Goal: Task Accomplishment & Management: Manage account settings

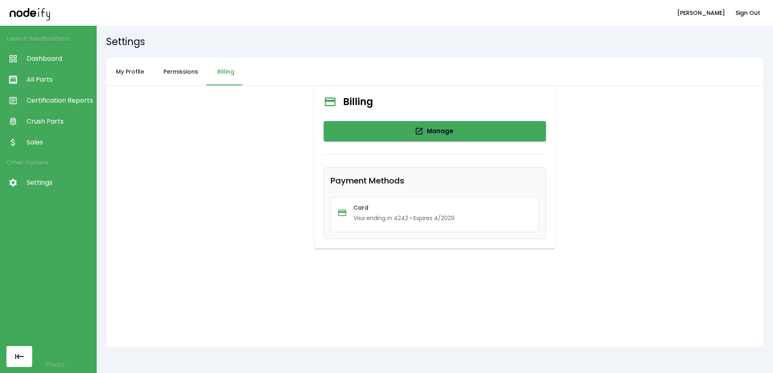
drag, startPoint x: 0, startPoint y: 0, endPoint x: 231, endPoint y: 37, distance: 234.1
click at [233, 36] on h5 "Settings" at bounding box center [434, 41] width 657 height 13
click at [58, 64] on link "Dashboard" at bounding box center [48, 58] width 96 height 21
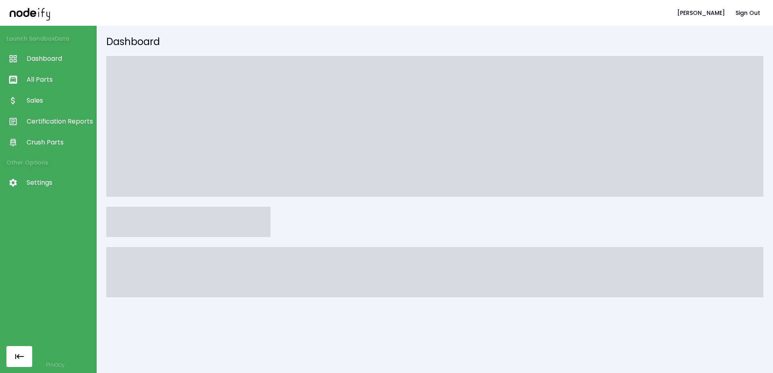
click at [207, 348] on div at bounding box center [434, 204] width 657 height 296
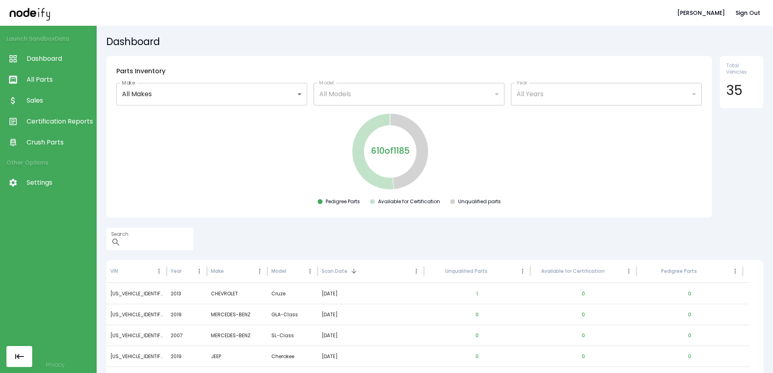
click at [66, 140] on span "Crush Parts" at bounding box center [60, 143] width 66 height 10
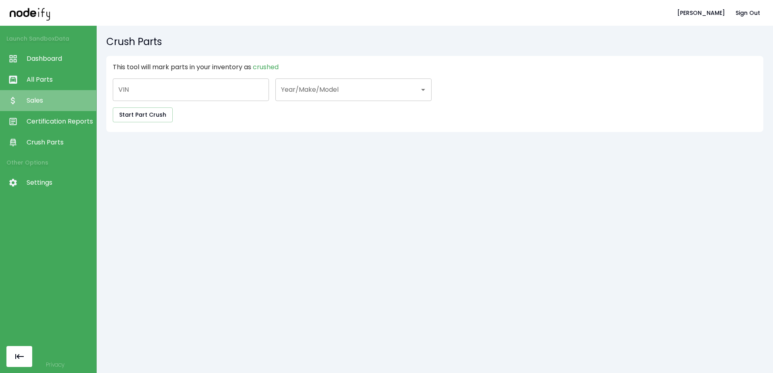
click at [58, 106] on link "Sales" at bounding box center [48, 100] width 96 height 21
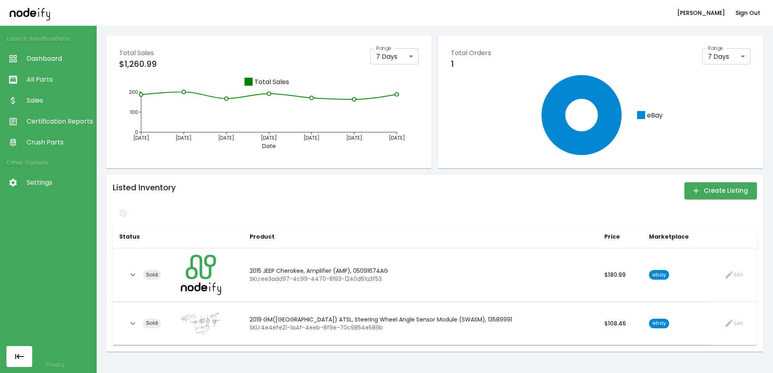
click at [51, 120] on span "Certification Reports" at bounding box center [60, 122] width 66 height 10
click at [58, 85] on link "All Parts" at bounding box center [48, 79] width 96 height 21
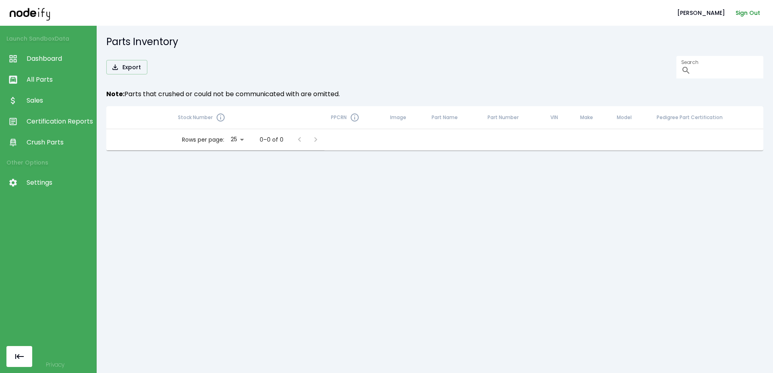
click at [737, 7] on button "Sign Out" at bounding box center [748, 13] width 31 height 15
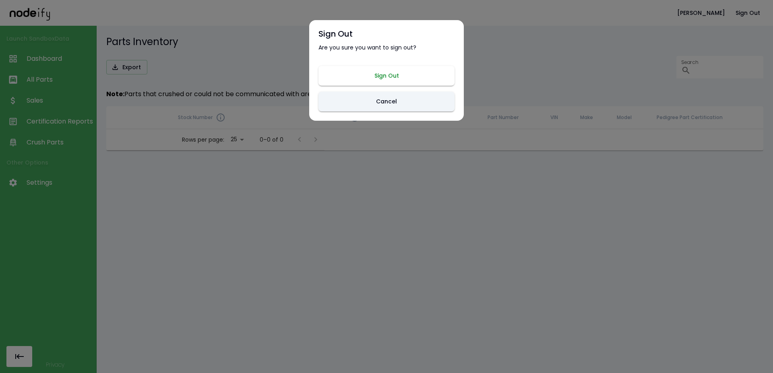
click at [430, 80] on button "Sign Out" at bounding box center [387, 76] width 136 height 20
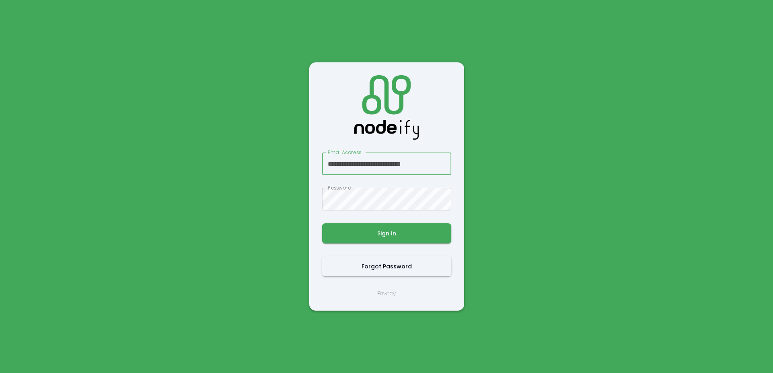
scroll to position [0, 4]
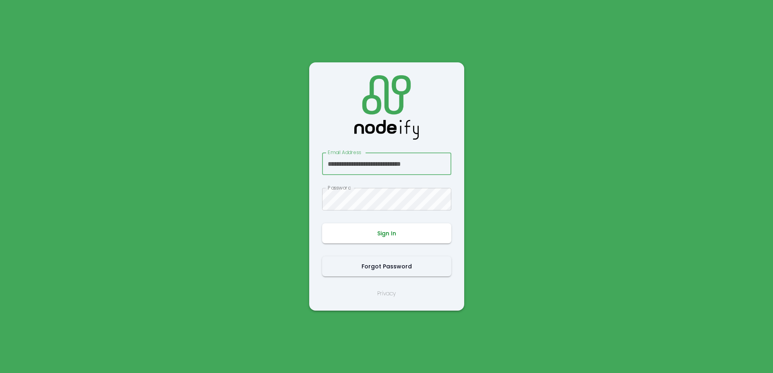
type input "**********"
click at [379, 226] on button "Sign In" at bounding box center [386, 234] width 129 height 20
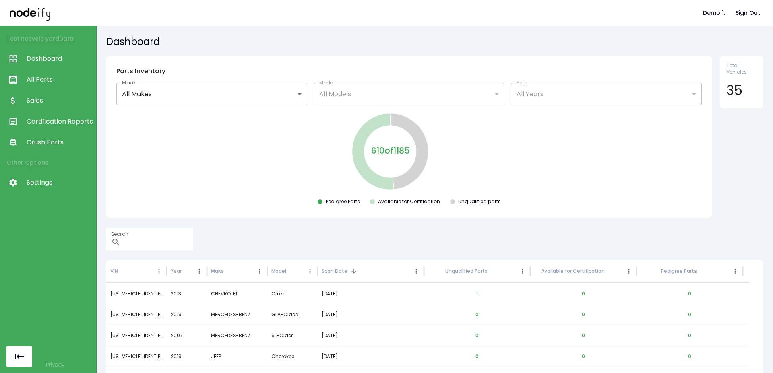
click at [72, 82] on span "All Parts" at bounding box center [60, 80] width 66 height 10
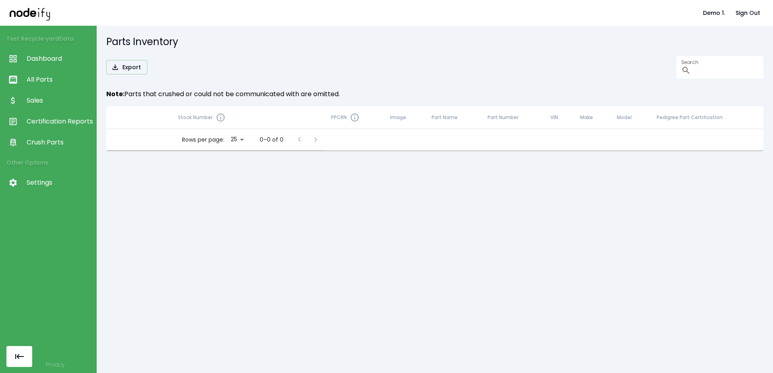
click at [253, 62] on div "Export Search ​" at bounding box center [434, 67] width 657 height 23
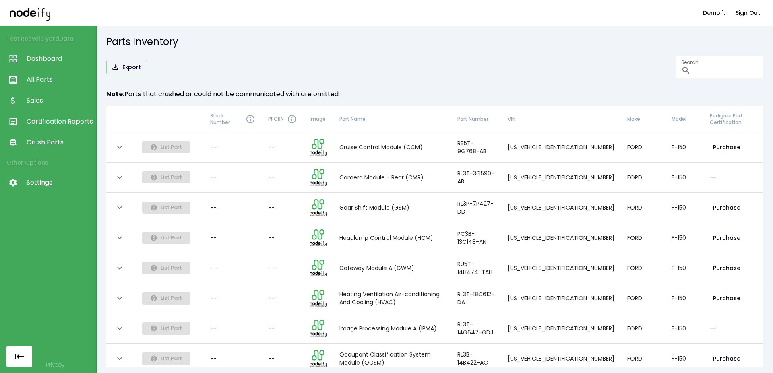
click at [68, 114] on link "Certification Reports" at bounding box center [48, 121] width 96 height 21
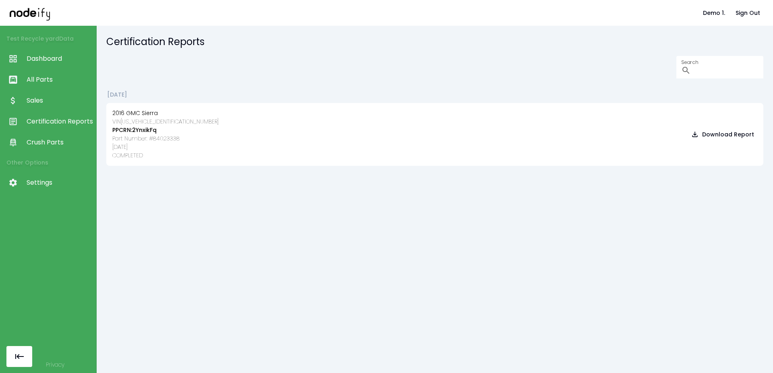
click at [60, 145] on span "Crush Parts" at bounding box center [60, 143] width 66 height 10
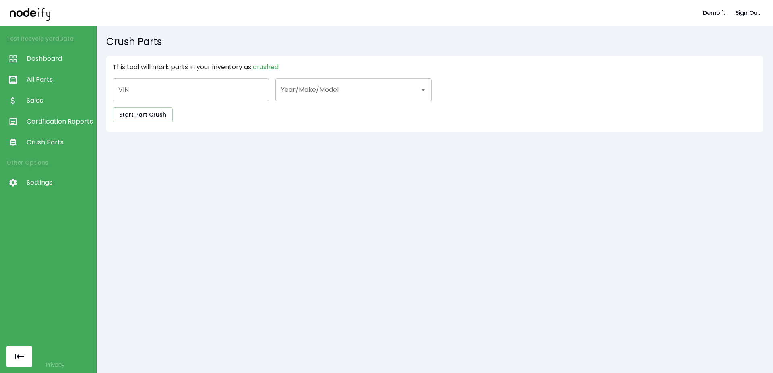
click at [60, 123] on span "Certification Reports" at bounding box center [60, 122] width 66 height 10
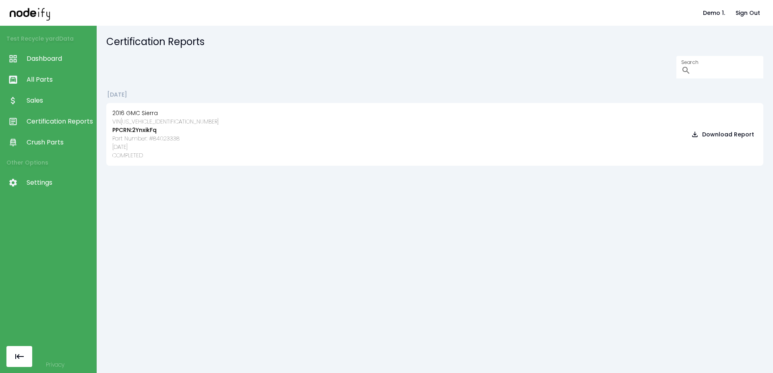
click at [56, 98] on span "Sales" at bounding box center [60, 101] width 66 height 10
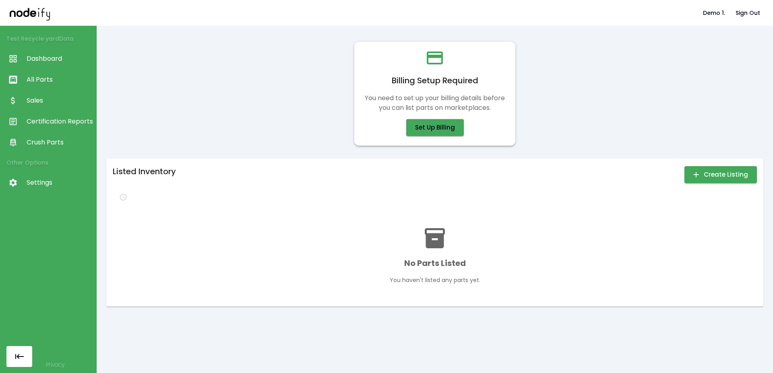
click at [251, 128] on div "Billing Setup Required You need to set up your billing details before you can l…" at bounding box center [434, 93] width 657 height 117
click at [434, 127] on button "Set Up Billing" at bounding box center [435, 127] width 58 height 17
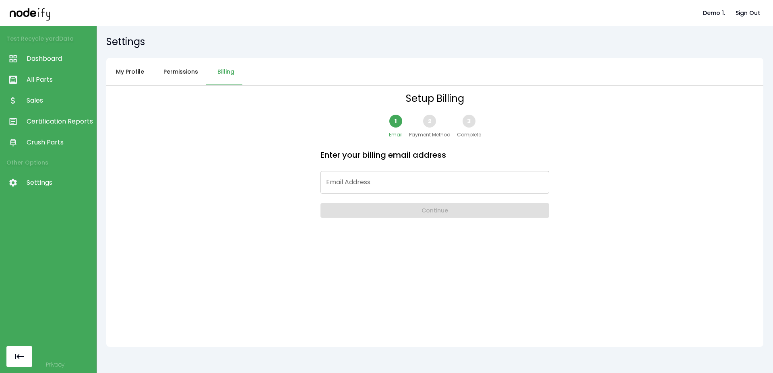
click at [46, 60] on span "Dashboard" at bounding box center [60, 59] width 66 height 10
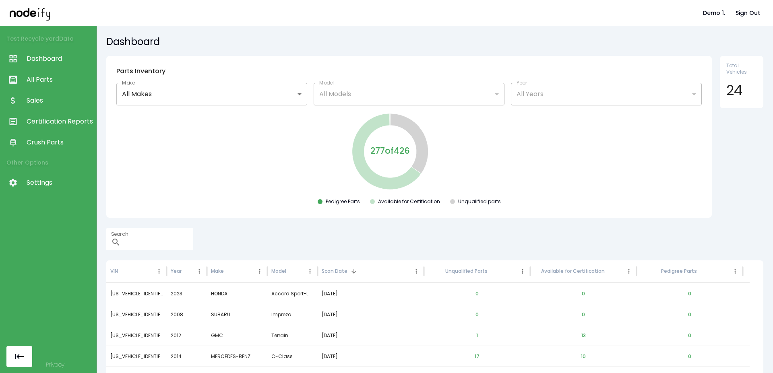
click at [53, 121] on span "Certification Reports" at bounding box center [60, 122] width 66 height 10
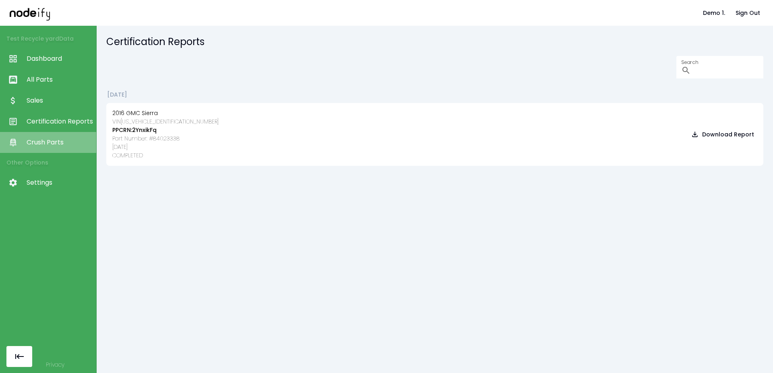
click at [52, 140] on span "Crush Parts" at bounding box center [60, 143] width 66 height 10
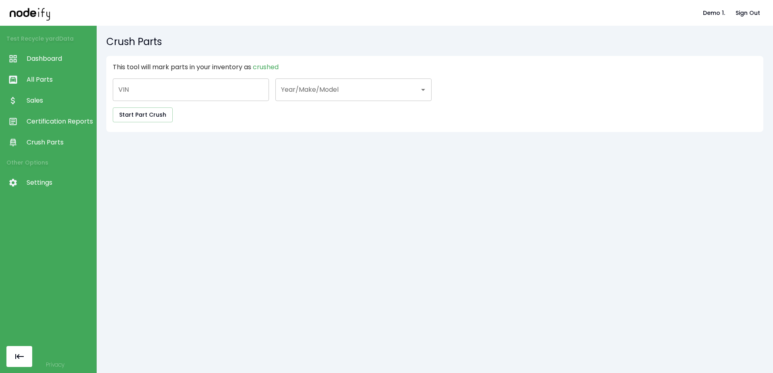
click at [53, 98] on span "Sales" at bounding box center [60, 101] width 66 height 10
